Goal: Information Seeking & Learning: Learn about a topic

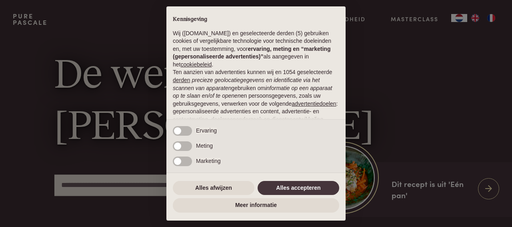
click at [493, 20] on div "× Kennisgeving Wij ([DOMAIN_NAME]) en geselecteerde derden (5) gebruiken cookie…" at bounding box center [256, 113] width 512 height 227
click at [308, 188] on button "Alles accepteren" at bounding box center [299, 188] width 82 height 14
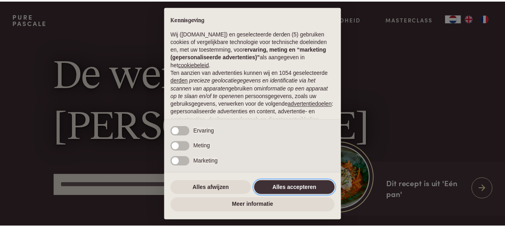
scroll to position [94, 0]
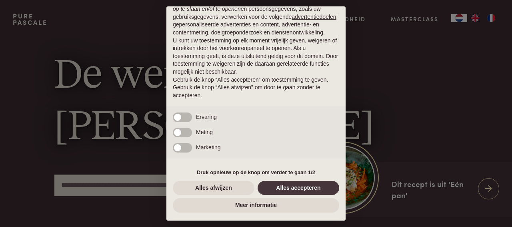
click at [491, 20] on div "× Kennisgeving Wij ([DOMAIN_NAME]) en geselecteerde derden (5) gebruiken cookie…" at bounding box center [256, 113] width 512 height 227
click at [305, 188] on button "Alles accepteren" at bounding box center [299, 188] width 82 height 14
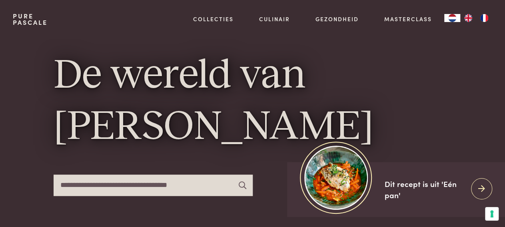
click at [484, 18] on img "FR" at bounding box center [484, 18] width 10 height 8
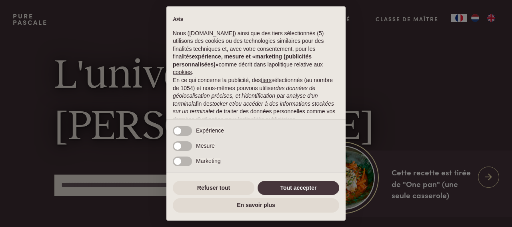
drag, startPoint x: 509, startPoint y: 18, endPoint x: 501, endPoint y: 32, distance: 15.7
click at [505, 26] on div "× Avis Nous (purepascale.com) ainsi que des tiers sélectionnés (5) utilisons de…" at bounding box center [256, 113] width 512 height 227
click at [305, 188] on button "Tout accepter" at bounding box center [299, 188] width 82 height 14
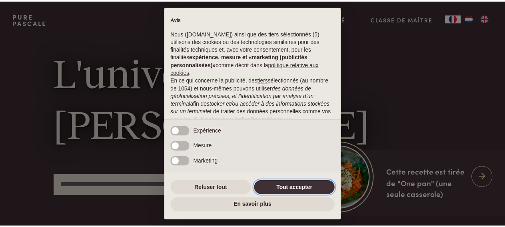
scroll to position [102, 0]
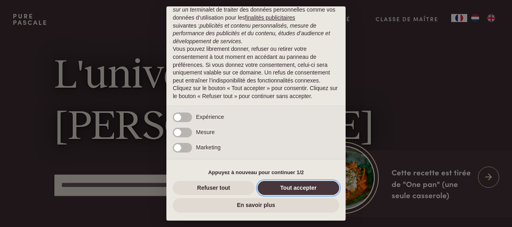
click at [305, 188] on button "Tout accepter" at bounding box center [299, 188] width 82 height 14
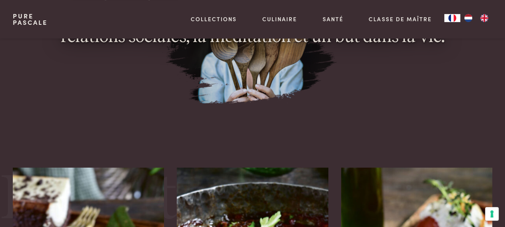
scroll to position [764, 0]
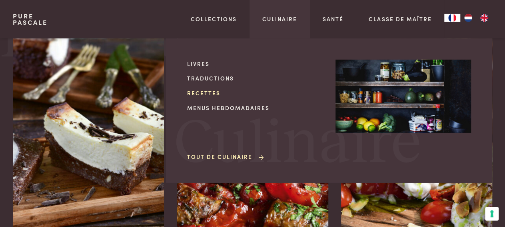
click at [212, 93] on link "Recettes" at bounding box center [255, 93] width 136 height 8
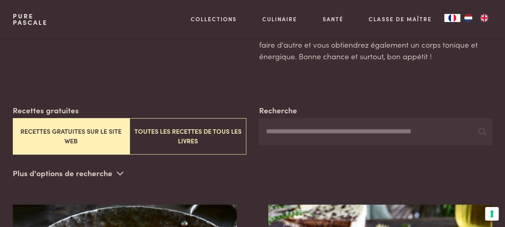
scroll to position [119, 0]
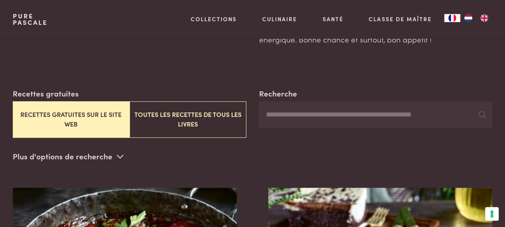
click at [377, 110] on input "Recherche" at bounding box center [376, 114] width 234 height 27
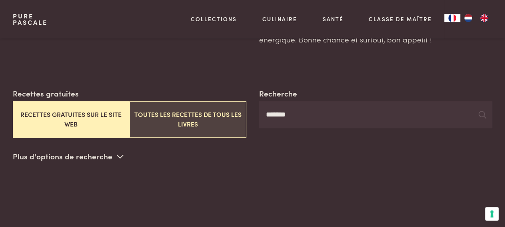
click at [221, 124] on button "Toutes les recettes de tous les livres" at bounding box center [188, 119] width 117 height 36
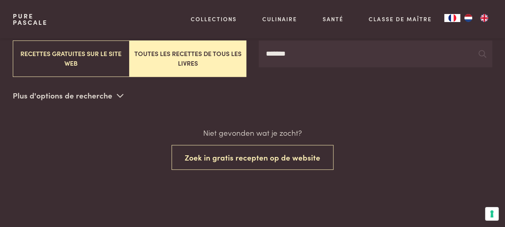
scroll to position [180, 0]
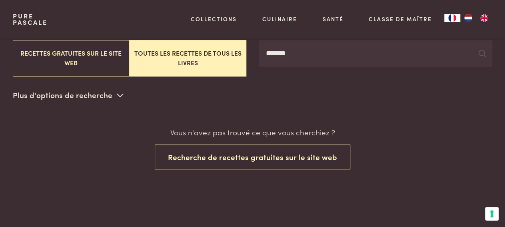
click at [317, 45] on input "*******" at bounding box center [376, 53] width 234 height 27
click at [120, 92] on icon at bounding box center [120, 95] width 7 height 8
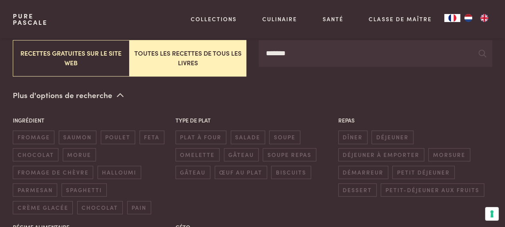
click at [161, 56] on button "Toutes les recettes de tous les livres" at bounding box center [188, 58] width 117 height 36
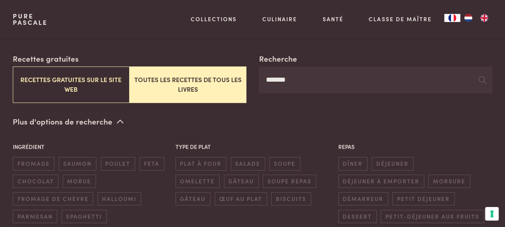
scroll to position [165, 0]
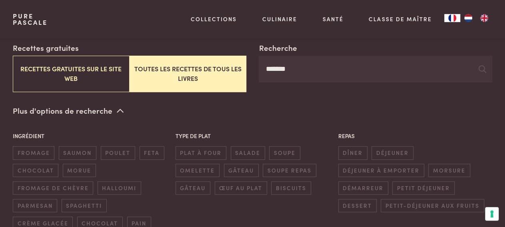
click at [337, 72] on input "*******" at bounding box center [376, 69] width 234 height 27
type input "*"
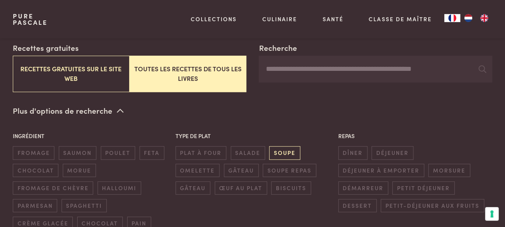
click at [282, 149] on span "soupe" at bounding box center [284, 152] width 31 height 13
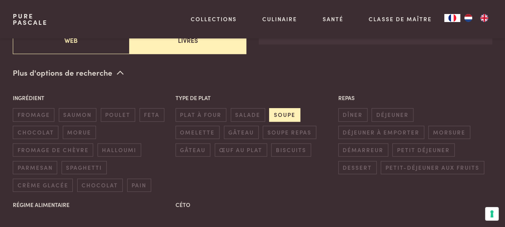
scroll to position [206, 0]
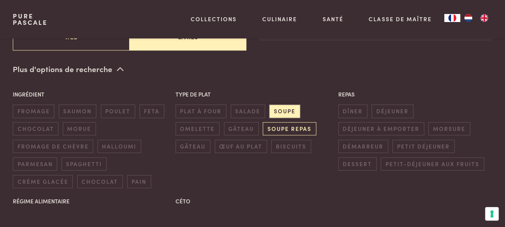
click at [305, 132] on span "soupe repas" at bounding box center [289, 128] width 53 height 13
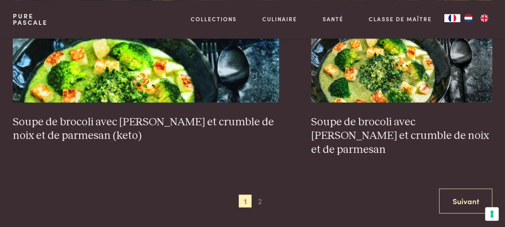
scroll to position [1656, 0]
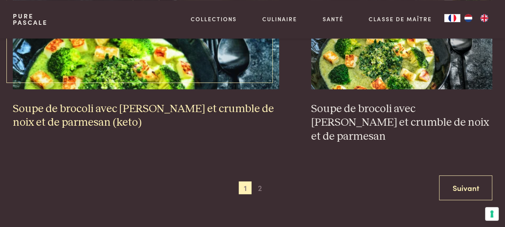
click at [199, 110] on h3 "Soupe de brocoli avec halloumi et crumble de noix et de parmesan (keto)" at bounding box center [146, 116] width 266 height 28
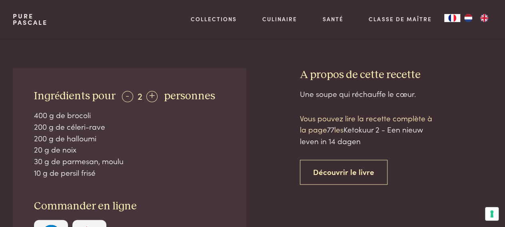
scroll to position [371, 0]
